Goal: Information Seeking & Learning: Check status

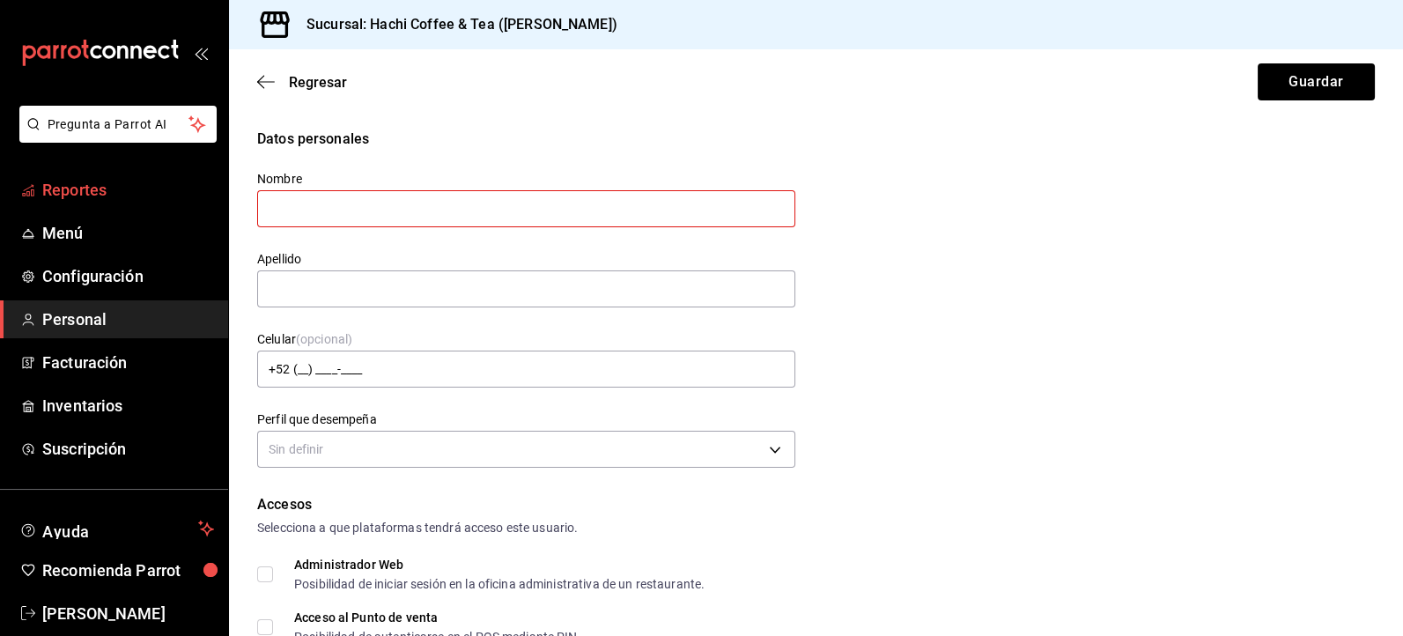
click at [113, 195] on span "Reportes" at bounding box center [128, 190] width 172 height 24
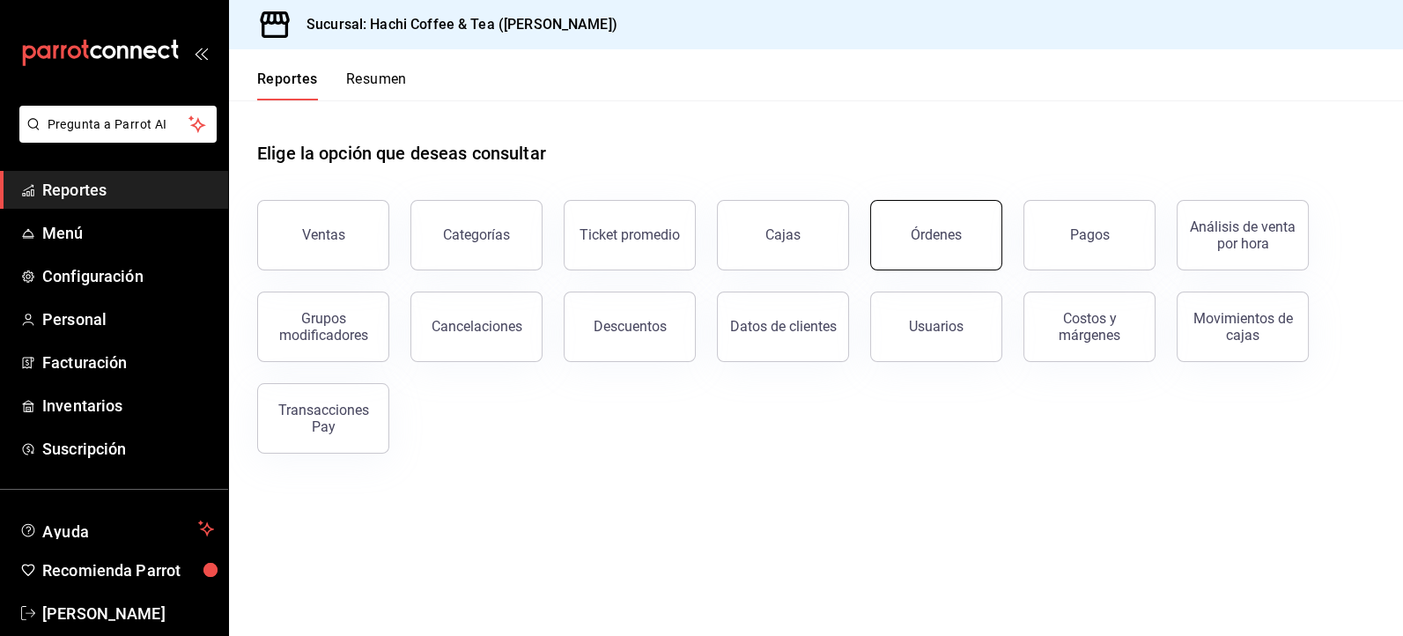
click at [936, 247] on button "Órdenes" at bounding box center [936, 235] width 132 height 70
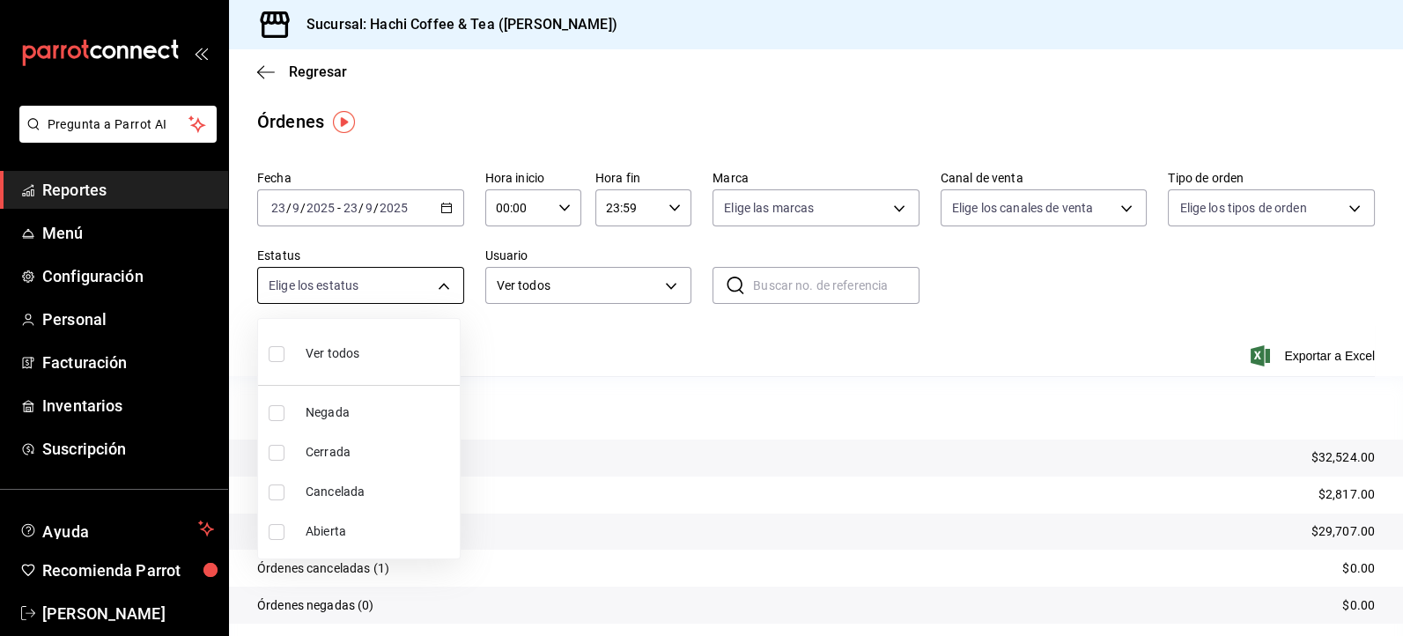
click at [446, 282] on body "Pregunta a Parrot AI Reportes Menú Configuración Personal Facturación Inventari…" at bounding box center [701, 318] width 1403 height 636
click at [371, 486] on span "Cancelada" at bounding box center [379, 491] width 147 height 18
type input "CANCELED"
checkbox input "true"
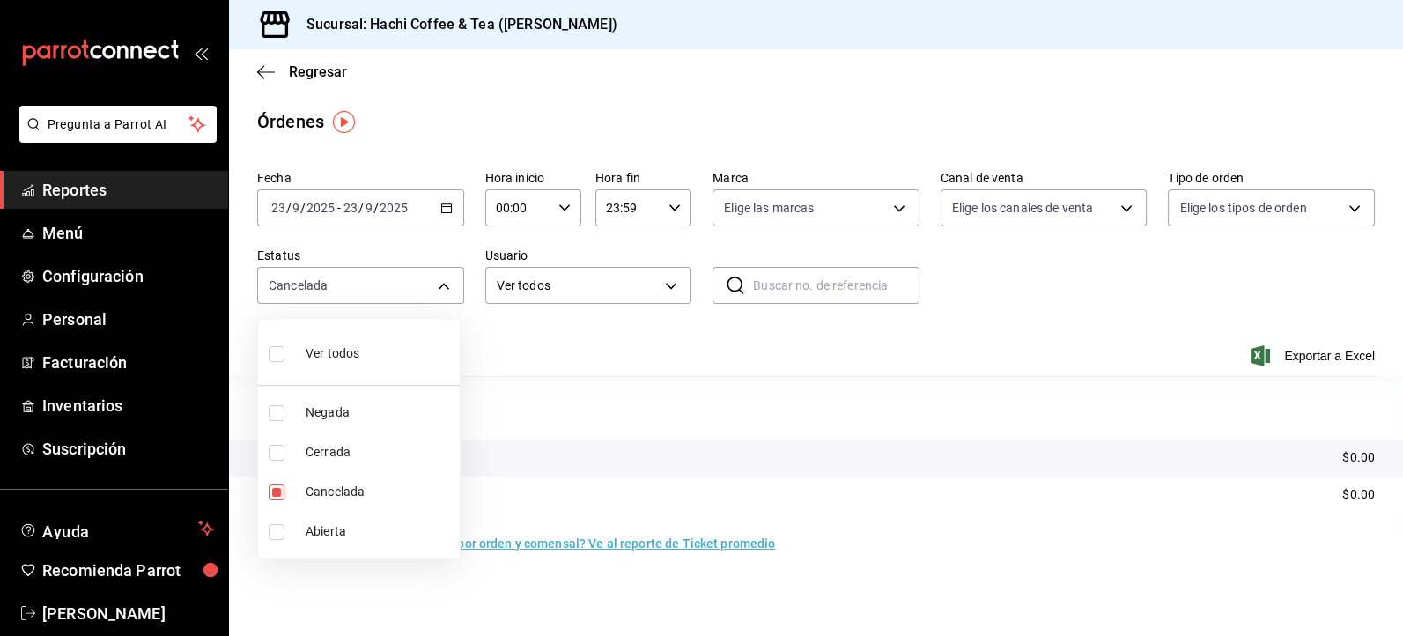
click at [277, 351] on input "checkbox" at bounding box center [277, 354] width 16 height 16
checkbox input "true"
type input "DENIED,FINISHED,CANCELED,OPEN"
checkbox input "true"
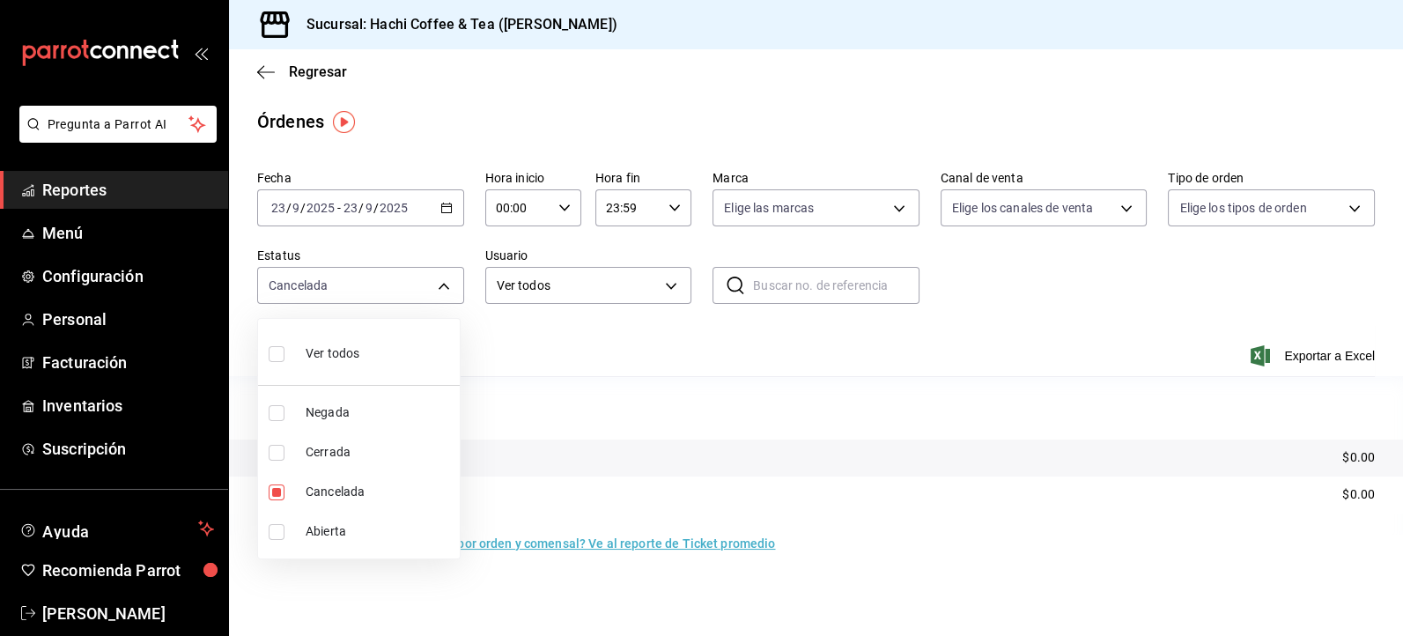
checkbox input "true"
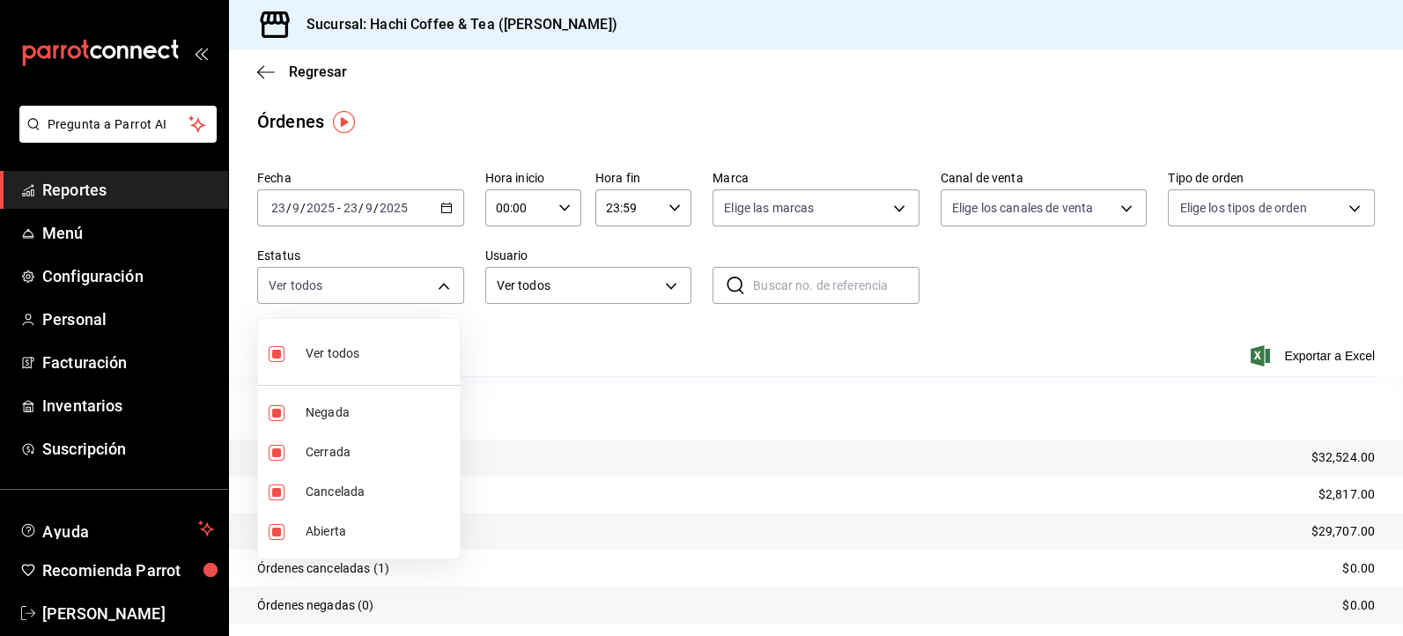
click at [676, 108] on div at bounding box center [701, 318] width 1403 height 636
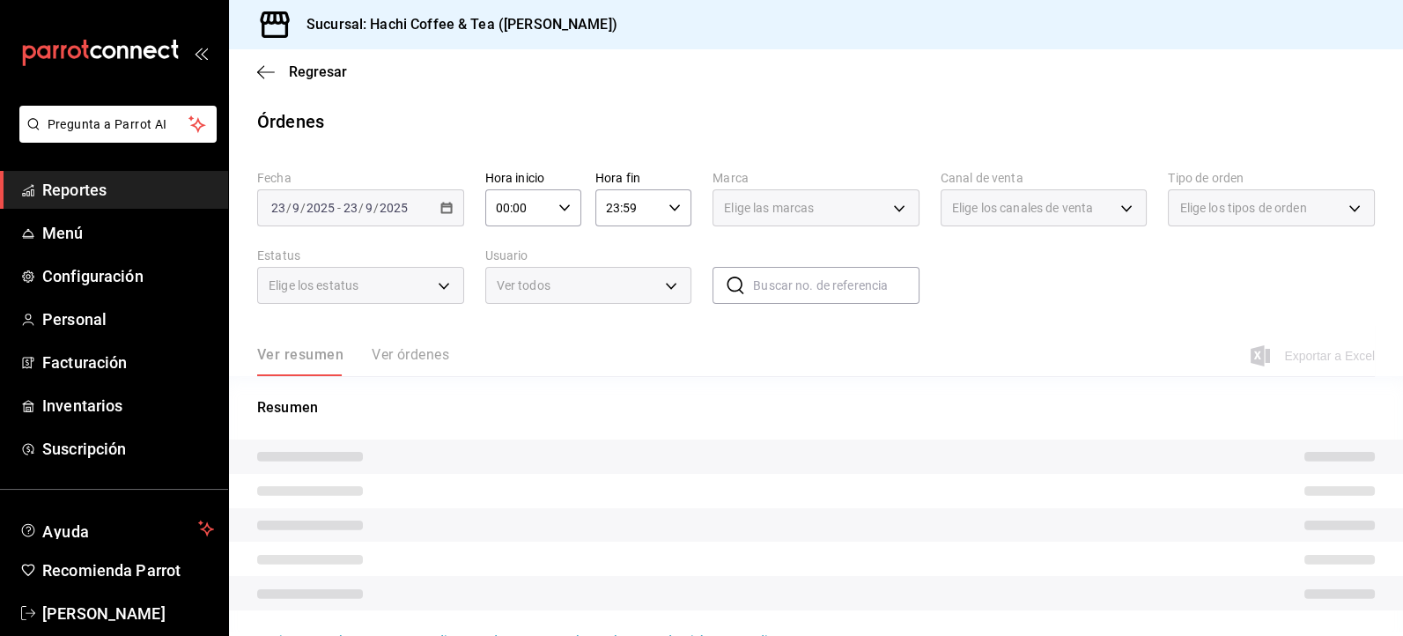
type input "DENIED,FINISHED,CANCELED,OPEN,VOIDED,CREATED,PAID,ACCEPTED"
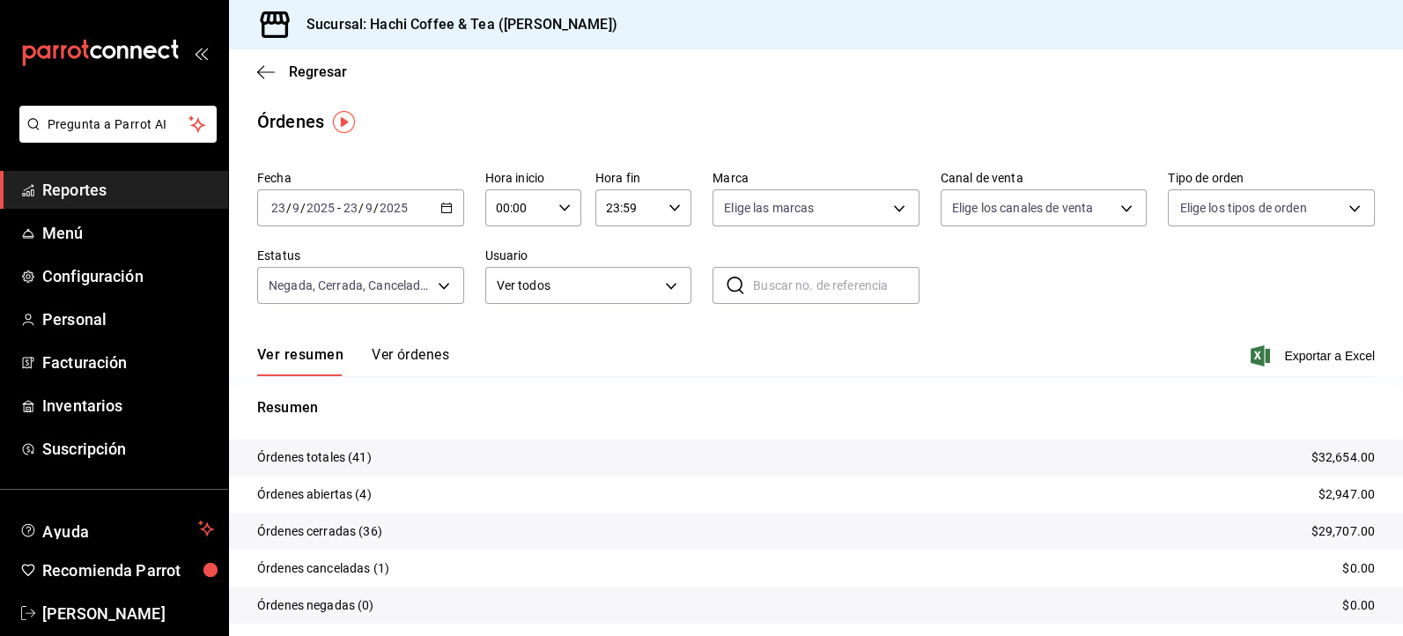
click at [423, 354] on button "Ver órdenes" at bounding box center [410, 361] width 77 height 30
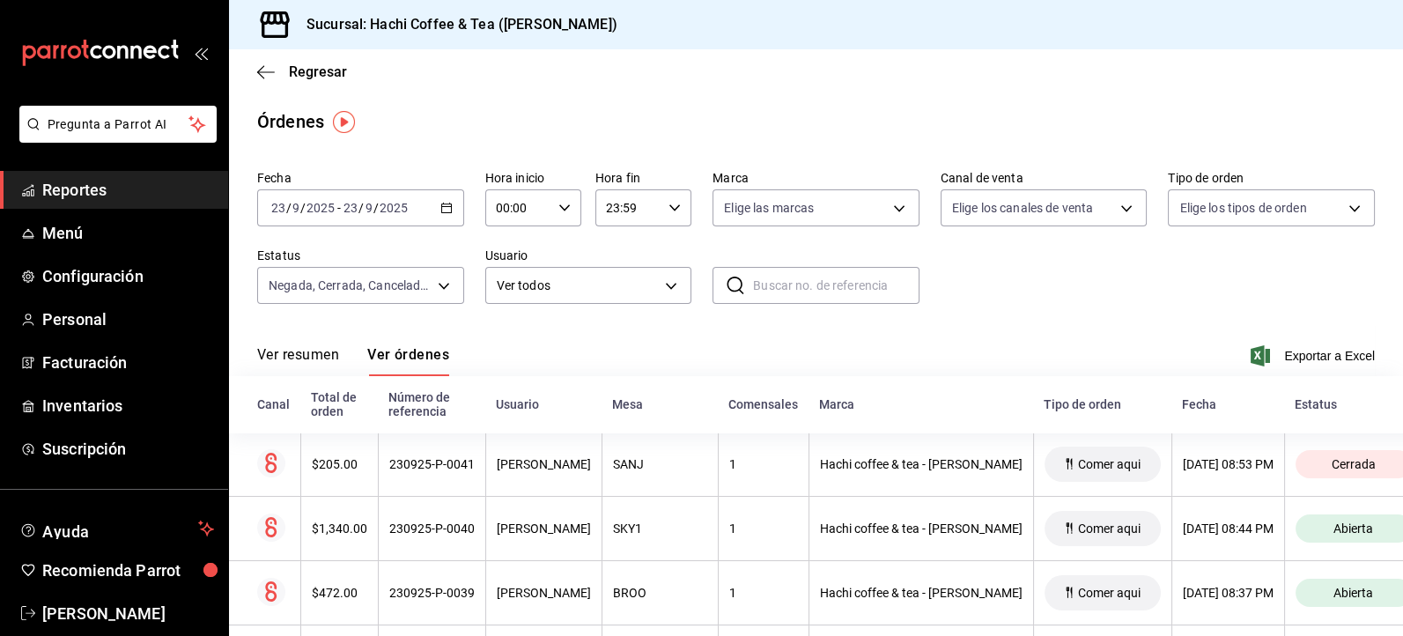
click at [165, 191] on span "Reportes" at bounding box center [128, 190] width 172 height 24
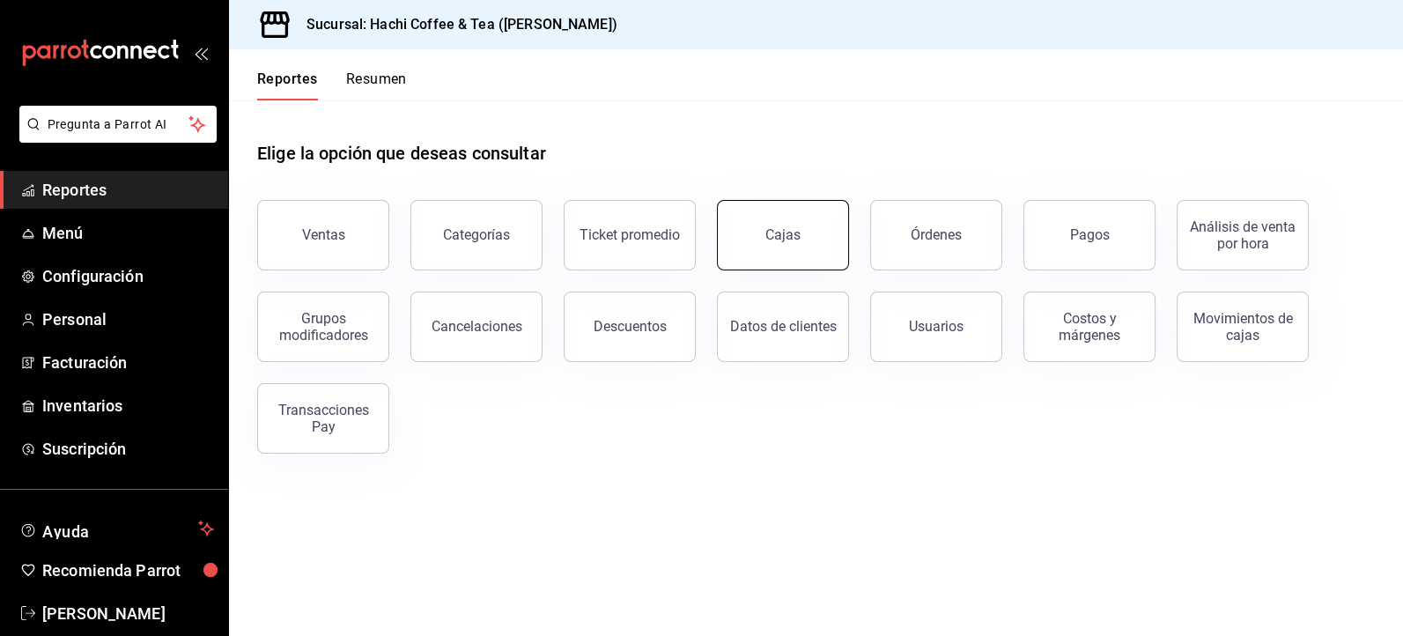
click at [786, 237] on div "Cajas" at bounding box center [783, 235] width 36 height 21
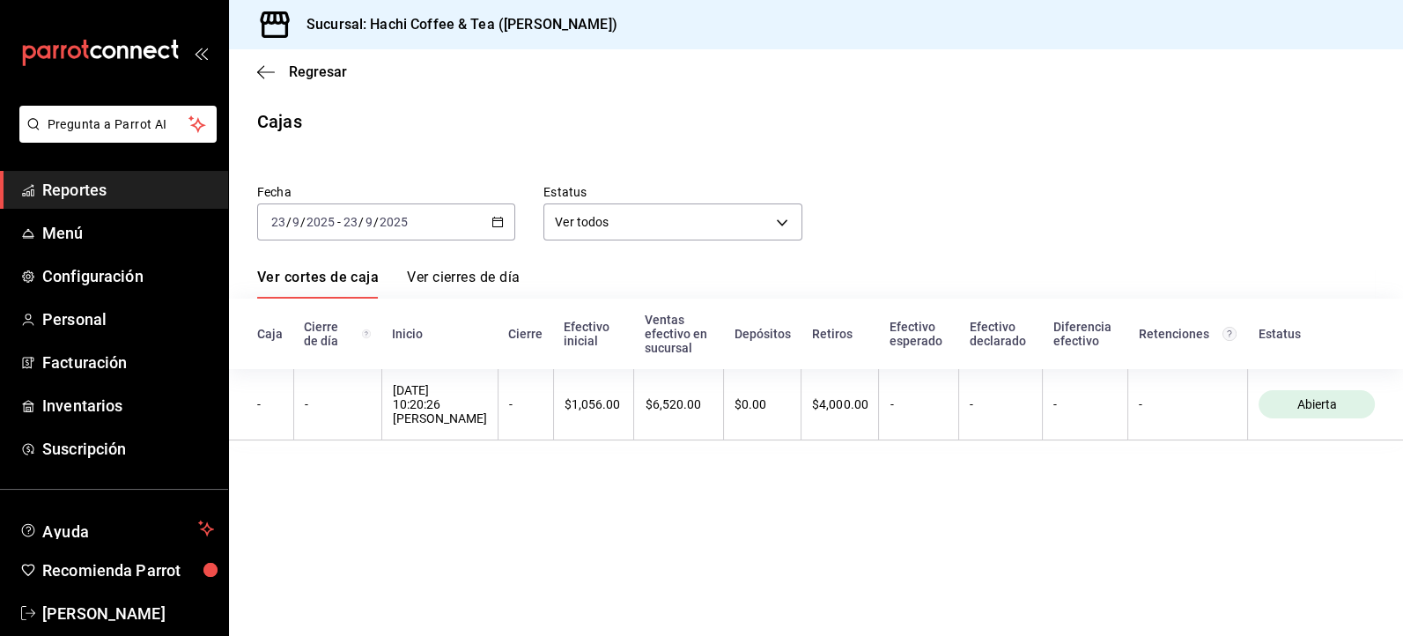
click at [148, 188] on span "Reportes" at bounding box center [128, 190] width 172 height 24
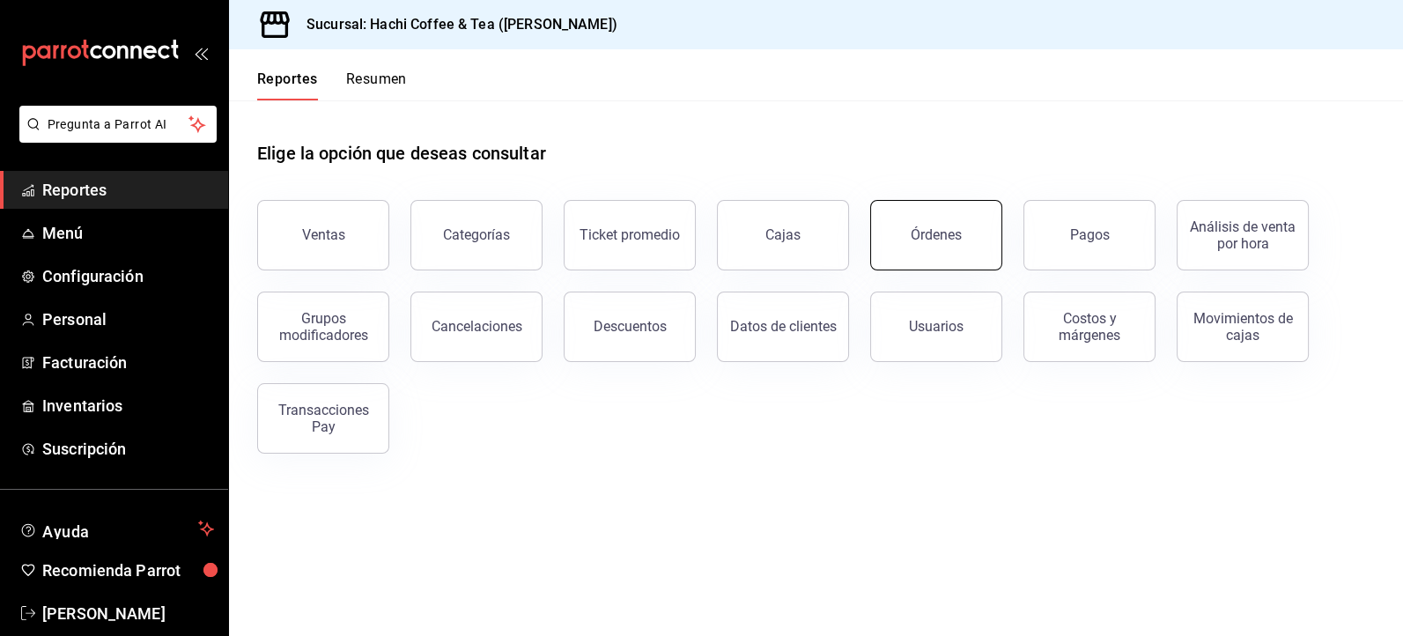
click at [932, 254] on button "Órdenes" at bounding box center [936, 235] width 132 height 70
